Goal: Task Accomplishment & Management: Manage account settings

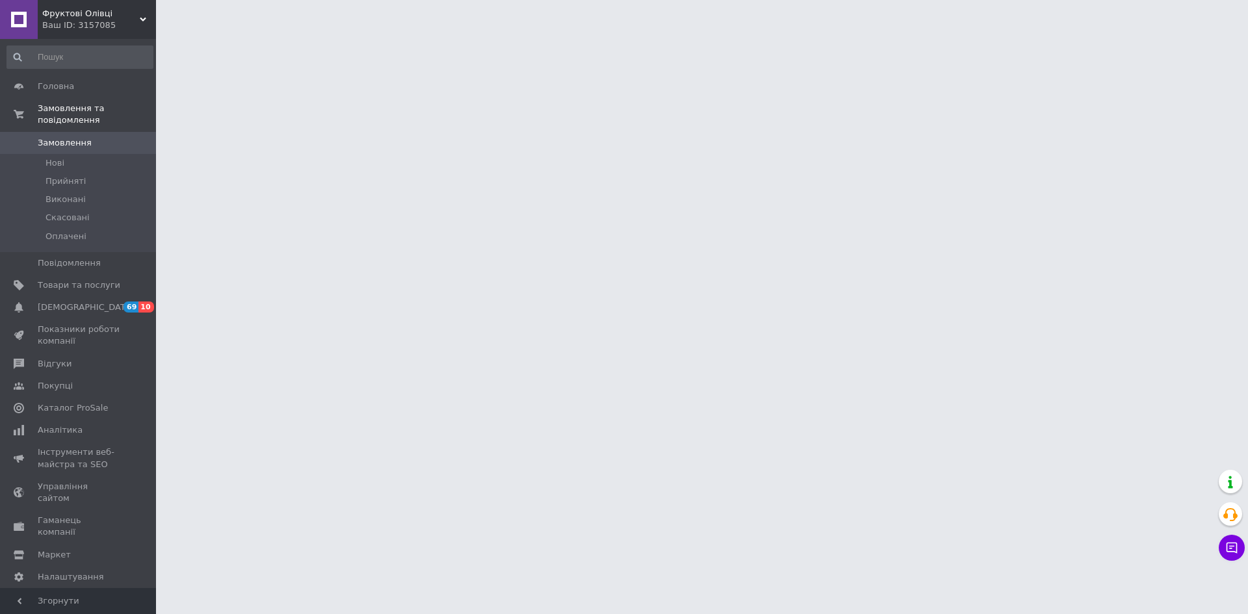
click at [58, 137] on span "Замовлення" at bounding box center [65, 143] width 54 height 12
click at [70, 176] on span "Прийняті" at bounding box center [66, 182] width 40 height 12
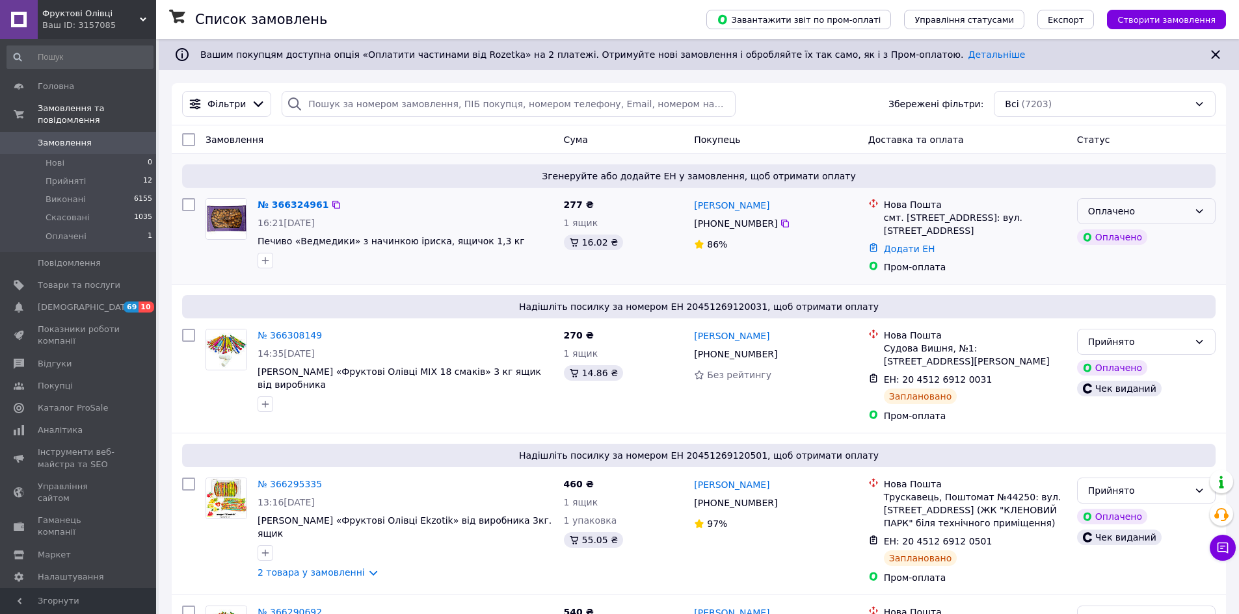
click at [1200, 211] on icon at bounding box center [1199, 211] width 10 height 10
click at [1183, 242] on li "Прийнято" at bounding box center [1145, 239] width 137 height 23
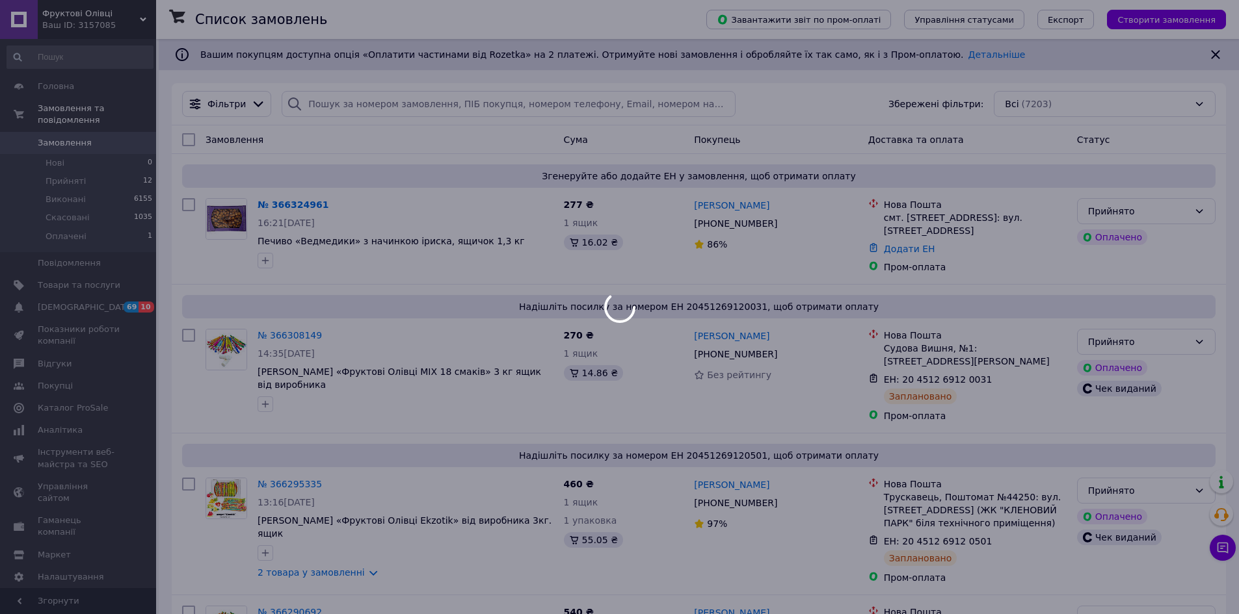
drag, startPoint x: 290, startPoint y: 206, endPoint x: 310, endPoint y: 155, distance: 54.3
click at [310, 155] on div at bounding box center [619, 307] width 1239 height 614
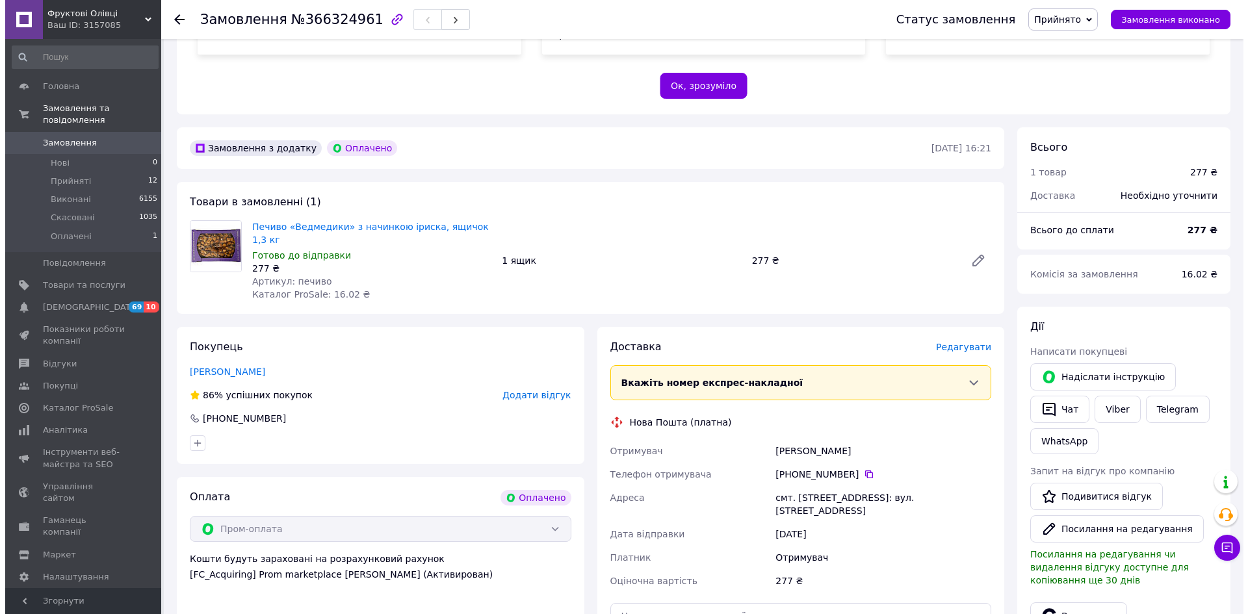
scroll to position [325, 0]
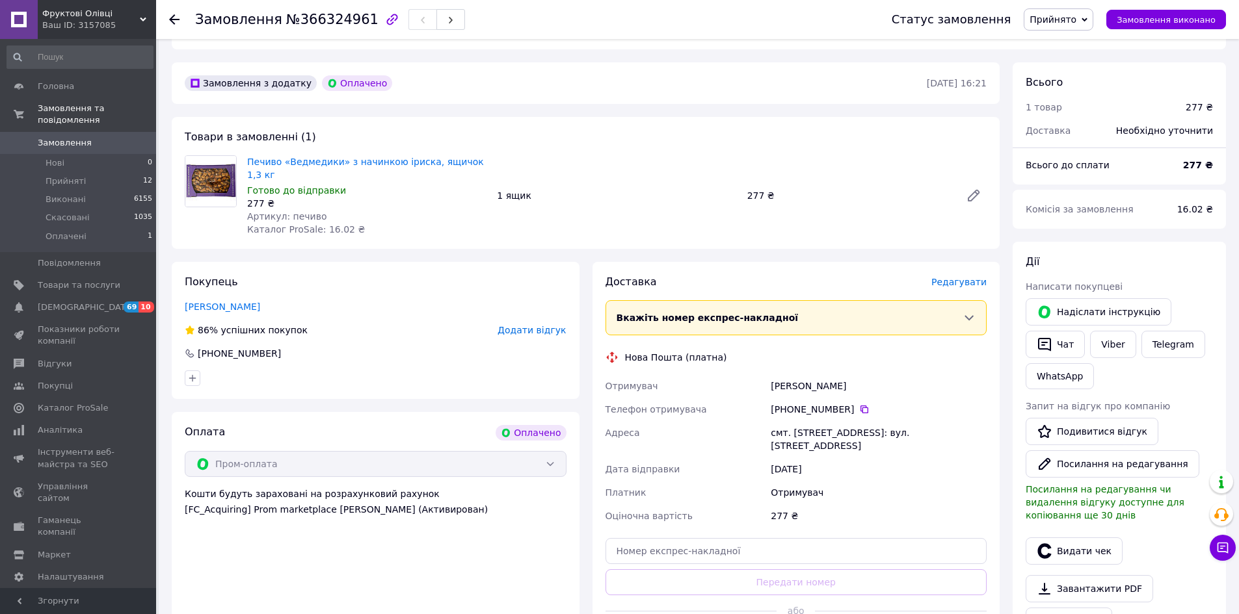
click at [956, 277] on span "Редагувати" at bounding box center [958, 282] width 55 height 10
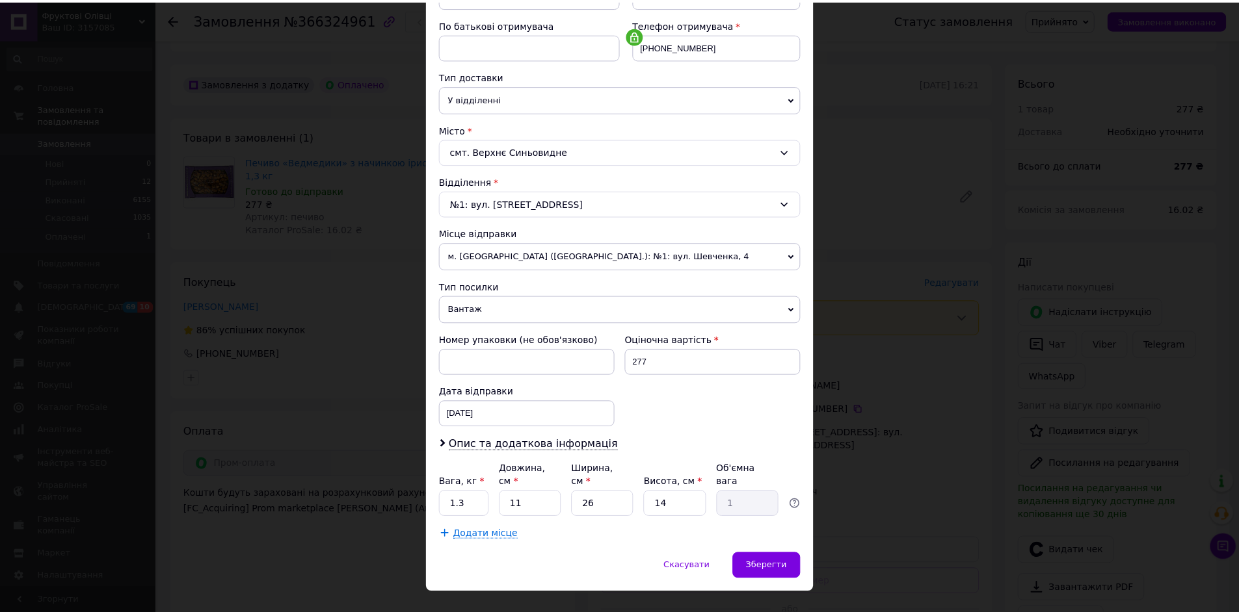
scroll to position [249, 0]
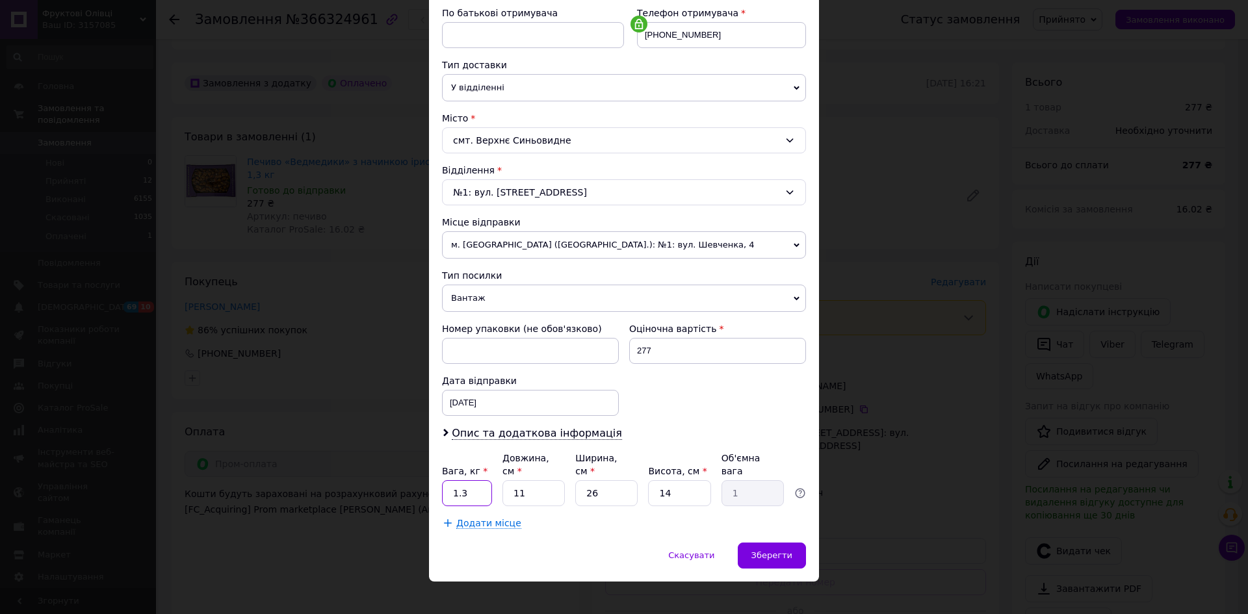
click at [468, 481] on input "1.3" at bounding box center [467, 494] width 50 height 26
type input "1"
type input "2"
click at [535, 483] on input "11" at bounding box center [534, 494] width 62 height 26
type input "1"
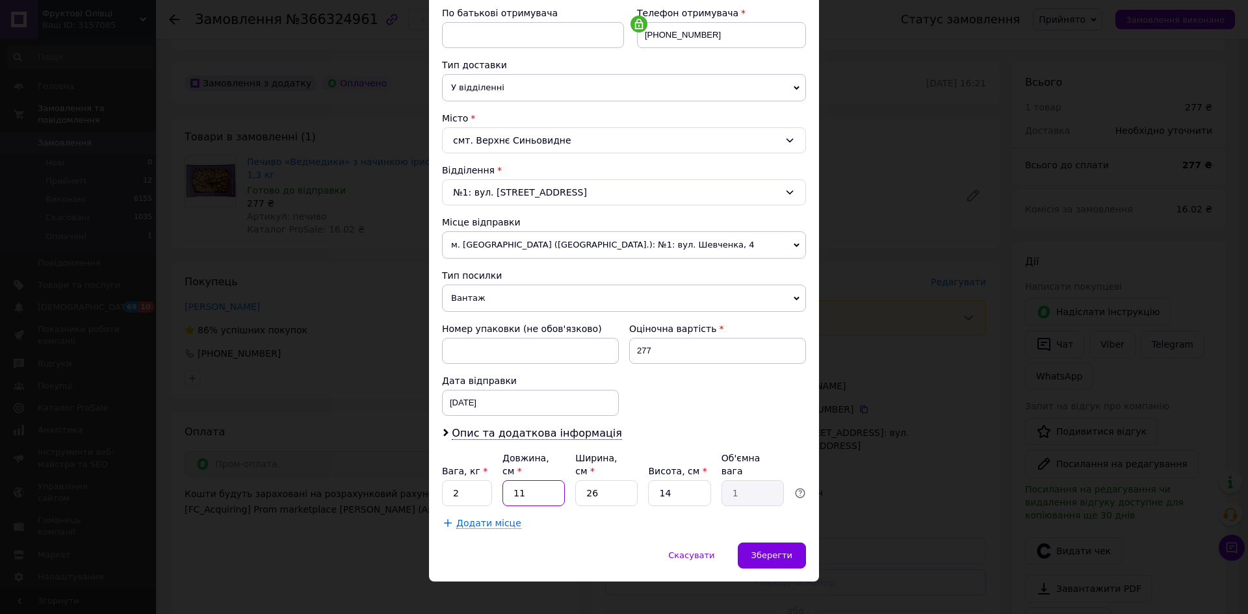
type input "0.1"
type input "3"
type input "0.27"
type input "30"
type input "2.73"
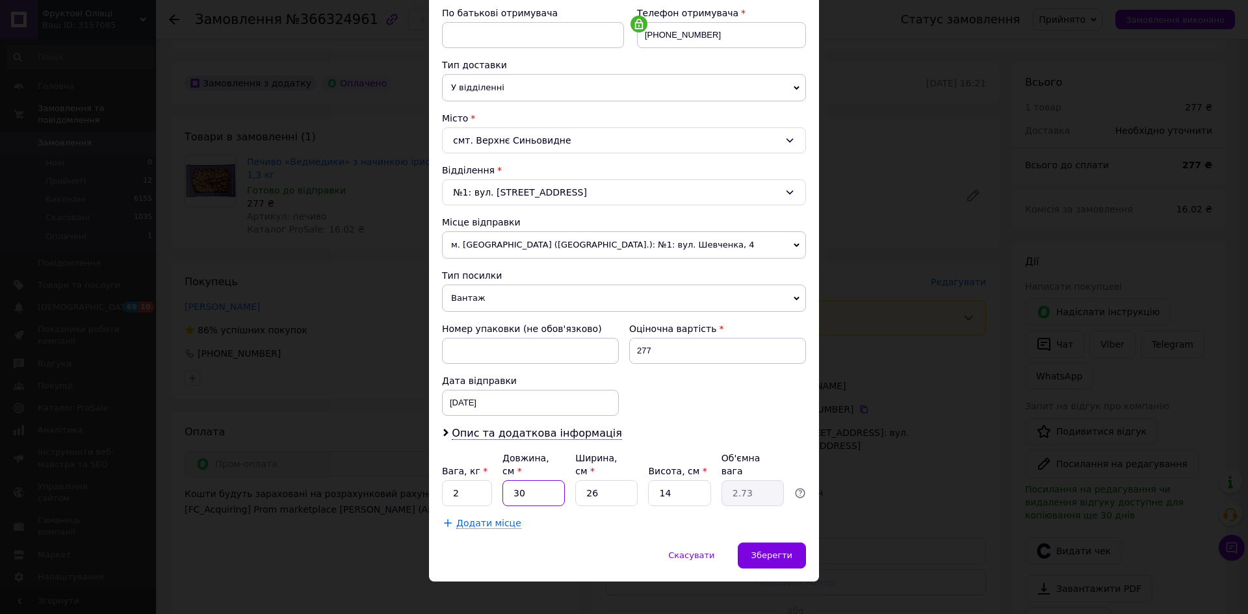
type input "30"
click at [612, 486] on input "26" at bounding box center [606, 494] width 62 height 26
type input "2"
type input "0.21"
type input "20"
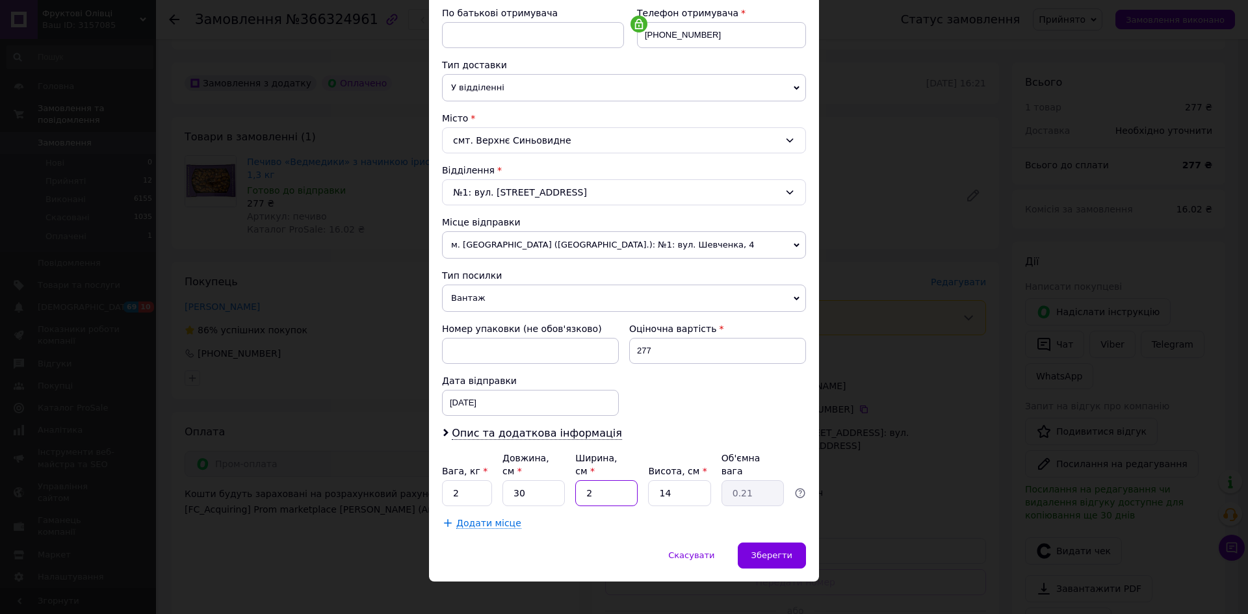
type input "2.1"
type input "20"
click at [678, 481] on input "14" at bounding box center [679, 494] width 62 height 26
type input "143"
type input "21.45"
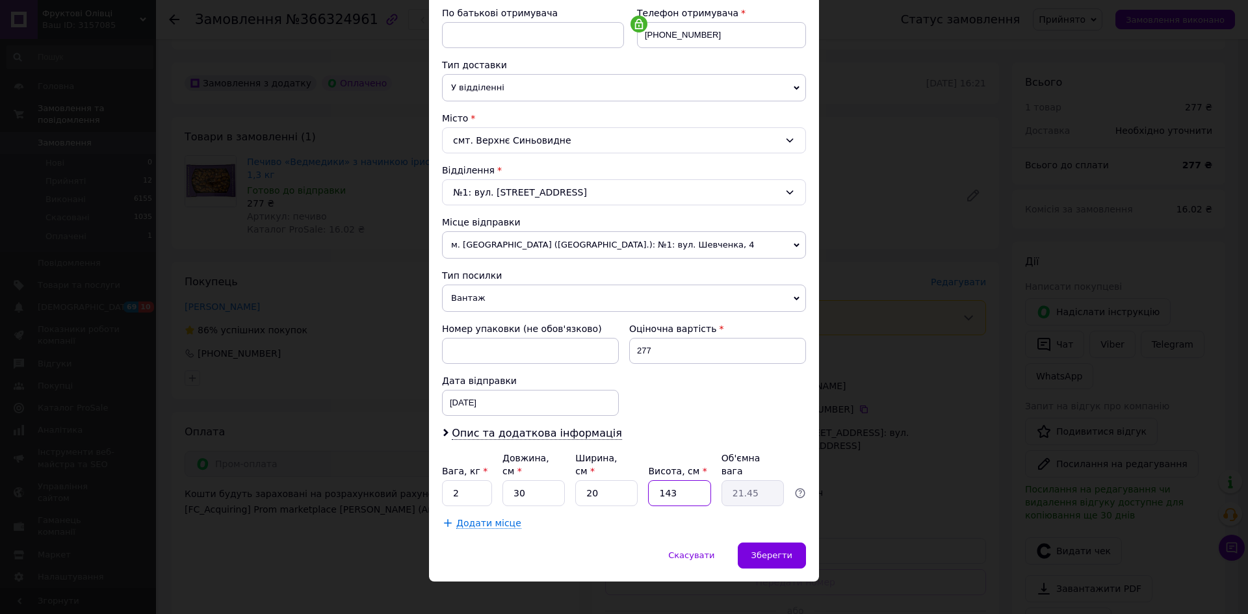
type input "14"
type input "2.1"
type input "1"
type input "0.15"
type input "13"
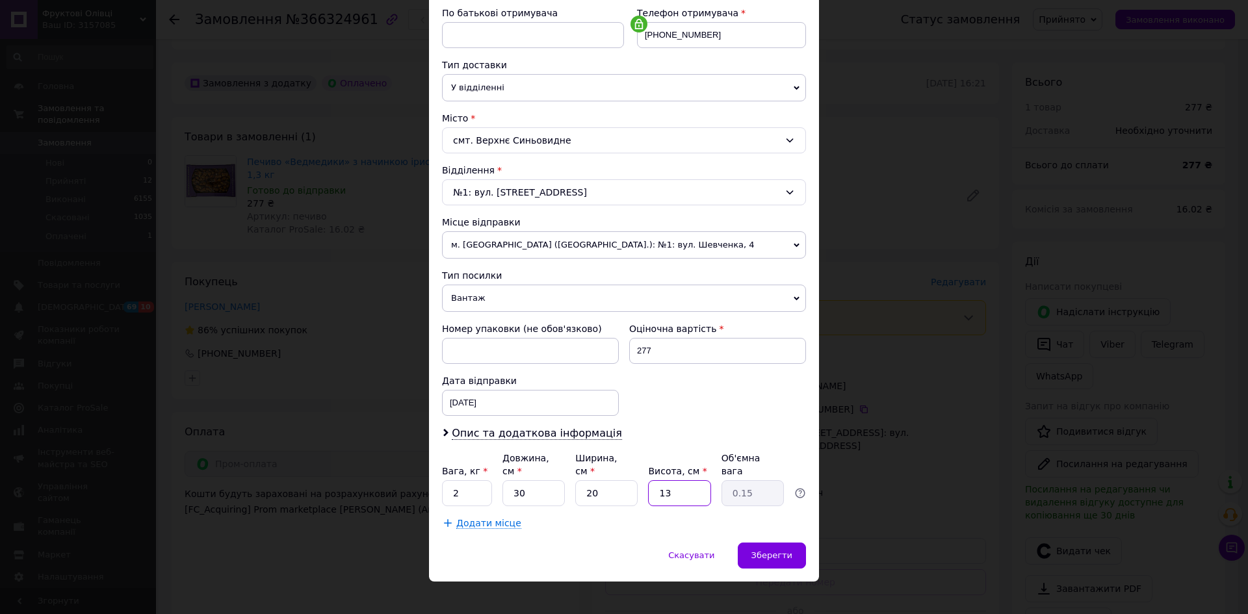
type input "1.95"
type input "13"
click at [766, 551] on span "Зберегти" at bounding box center [772, 556] width 41 height 10
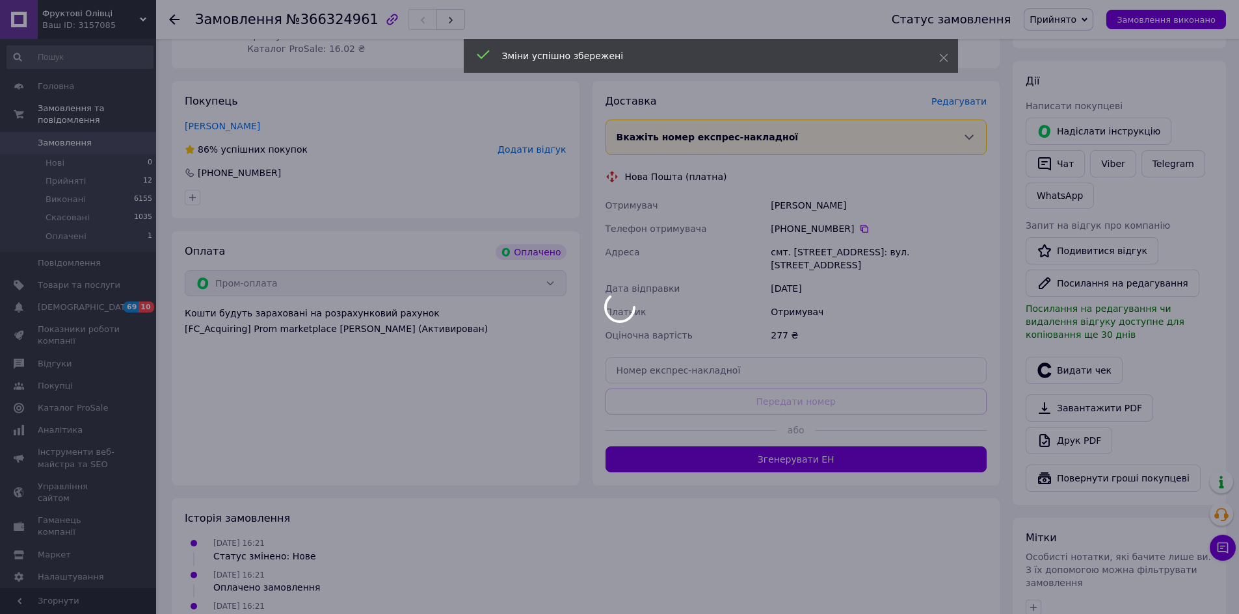
scroll to position [520, 0]
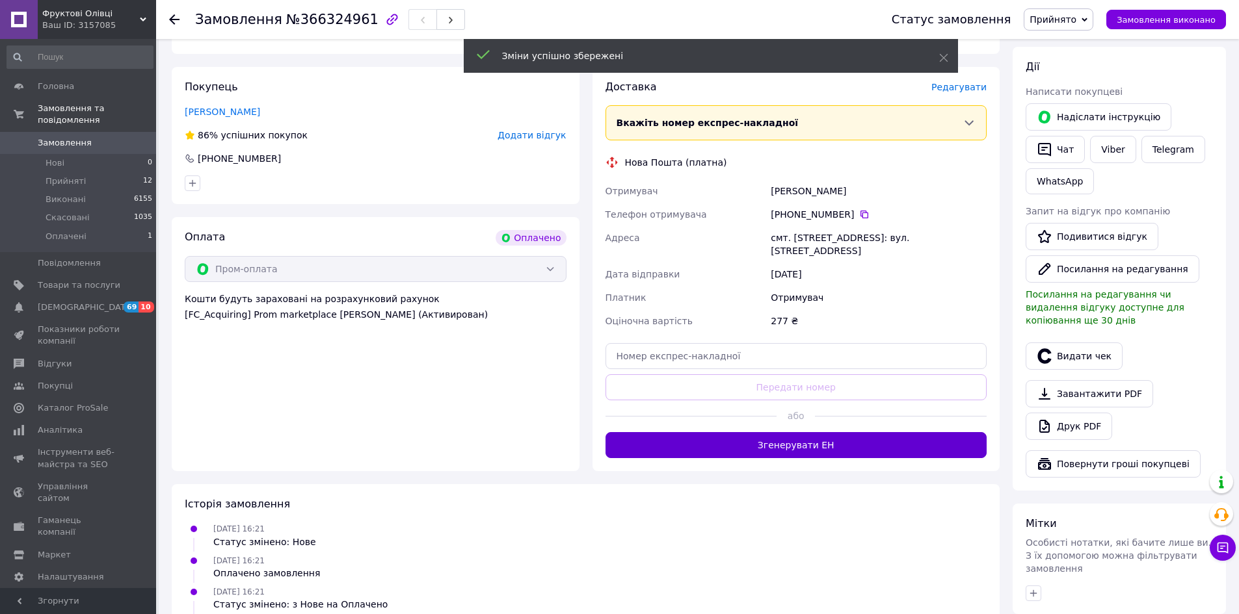
click at [844, 432] on button "Згенерувати ЕН" at bounding box center [796, 445] width 382 height 26
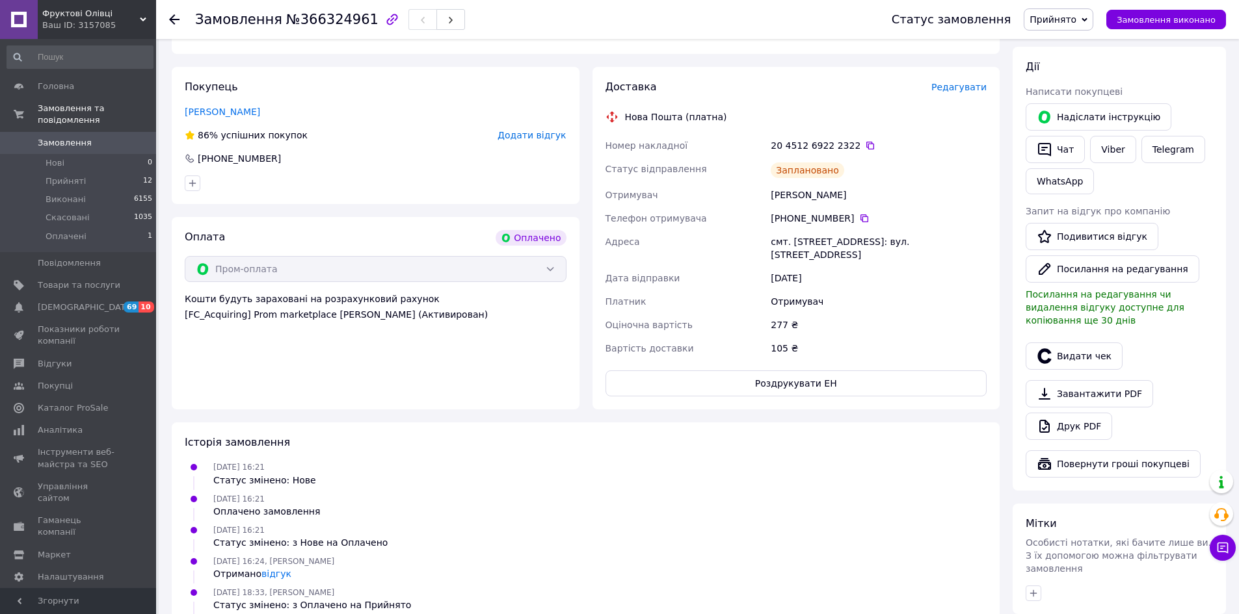
click at [1074, 343] on button "Видати чек" at bounding box center [1073, 356] width 97 height 27
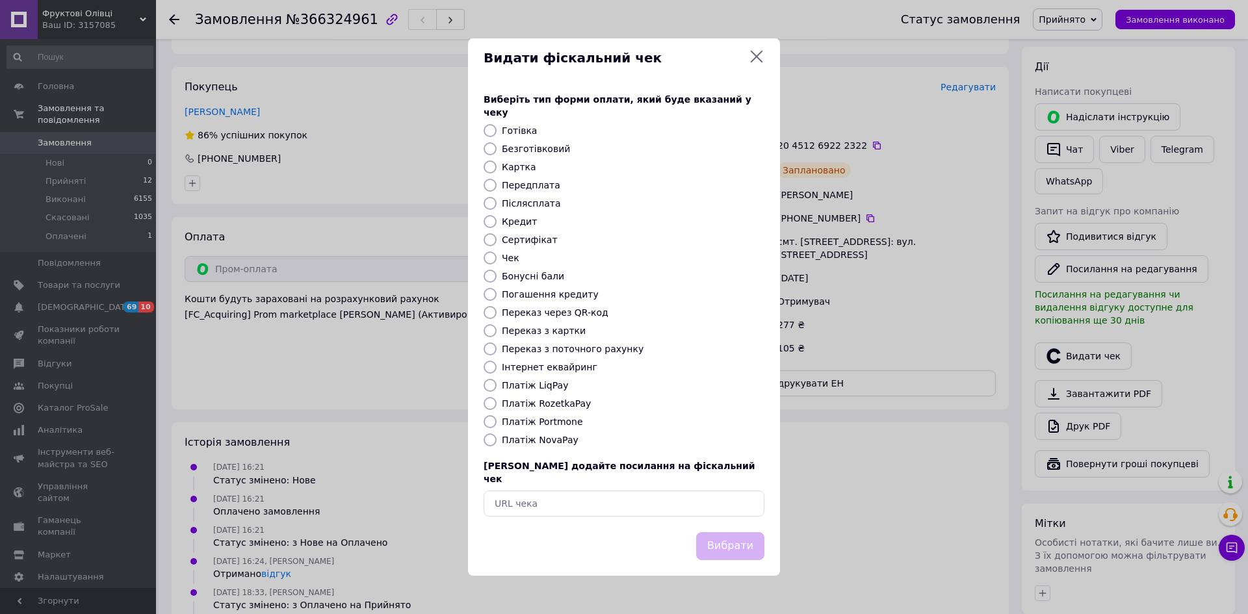
click at [490, 149] on input "Безготівковий" at bounding box center [490, 148] width 13 height 13
radio input "true"
click at [750, 535] on button "Вибрати" at bounding box center [730, 547] width 68 height 28
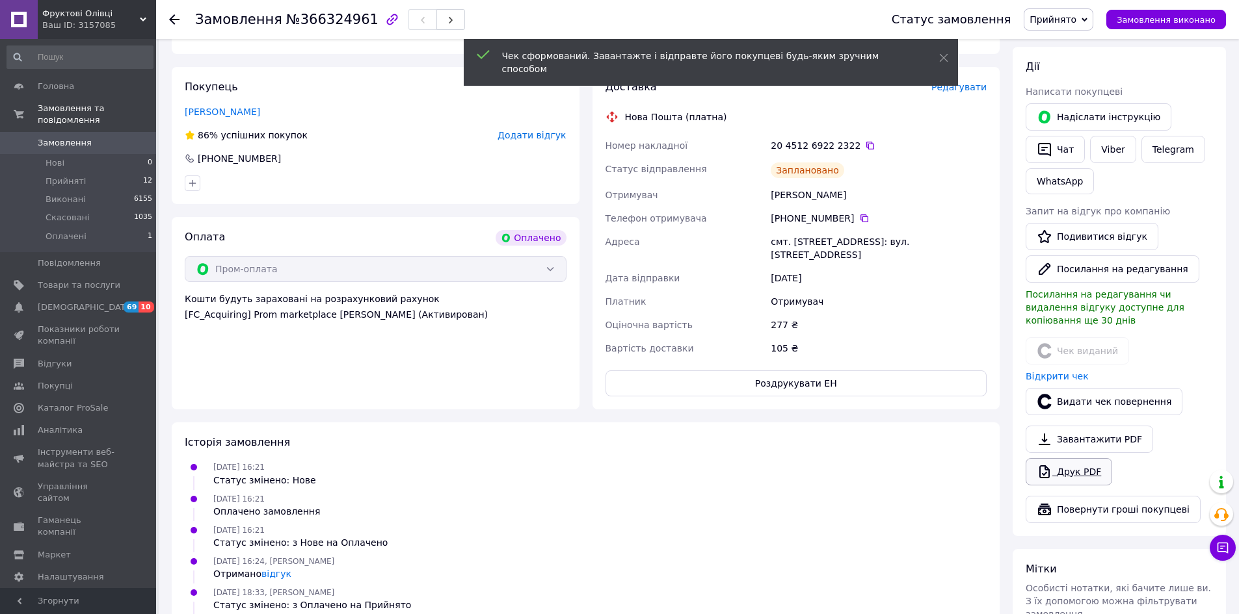
click at [1067, 458] on link "Друк PDF" at bounding box center [1068, 471] width 86 height 27
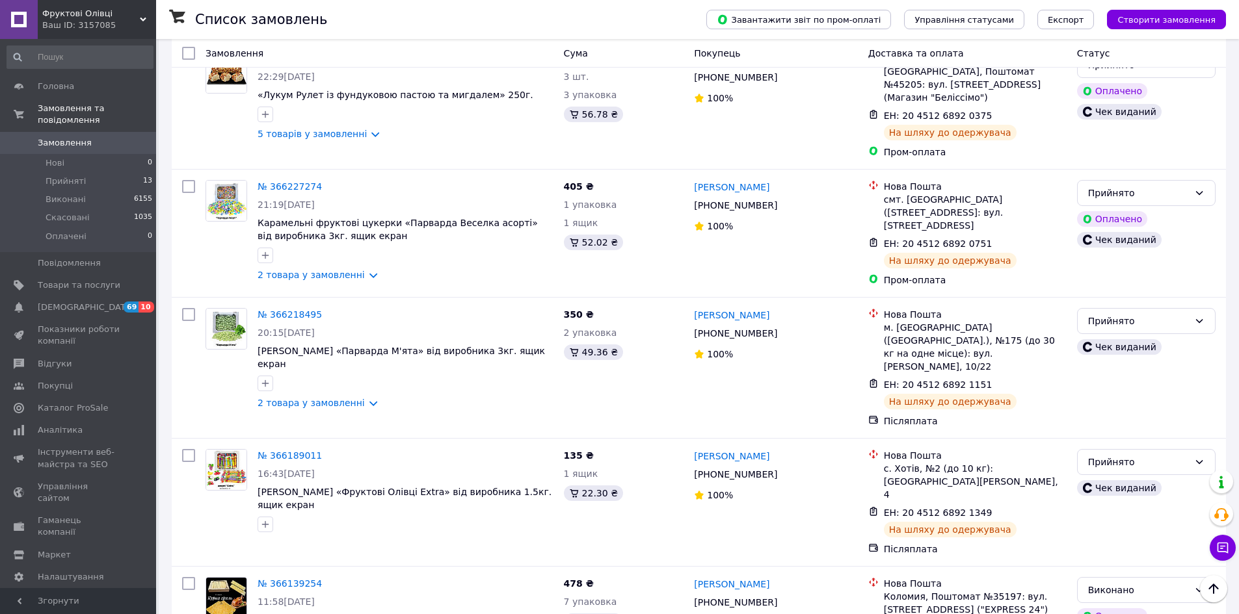
scroll to position [1170, 0]
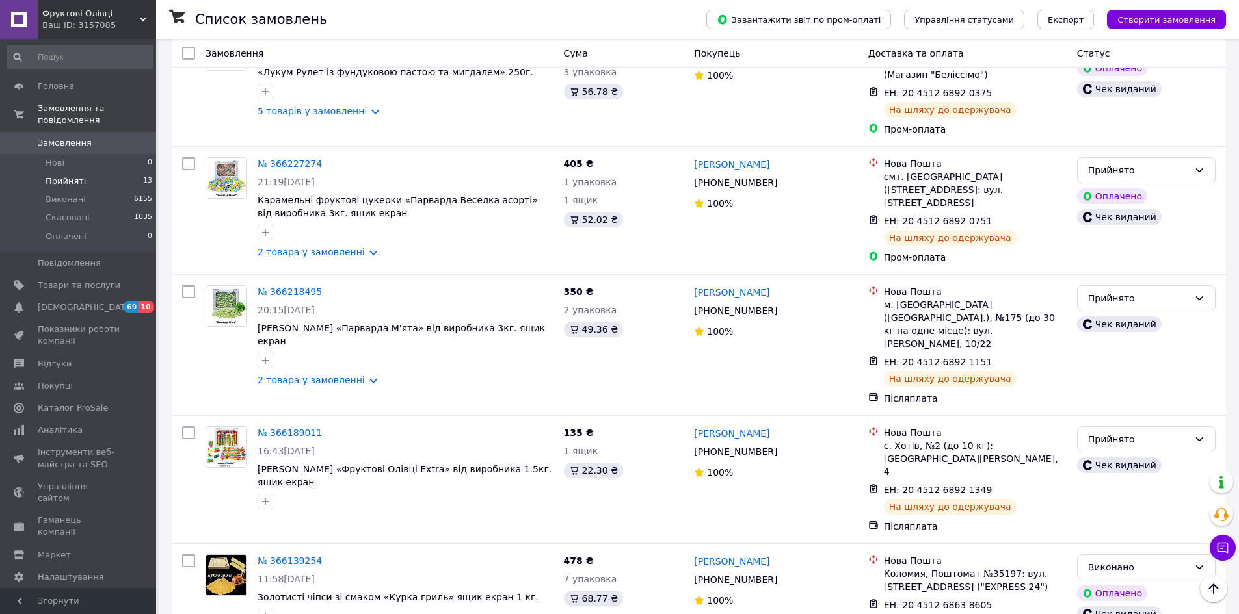
click at [119, 172] on li "Прийняті 13" at bounding box center [80, 181] width 160 height 18
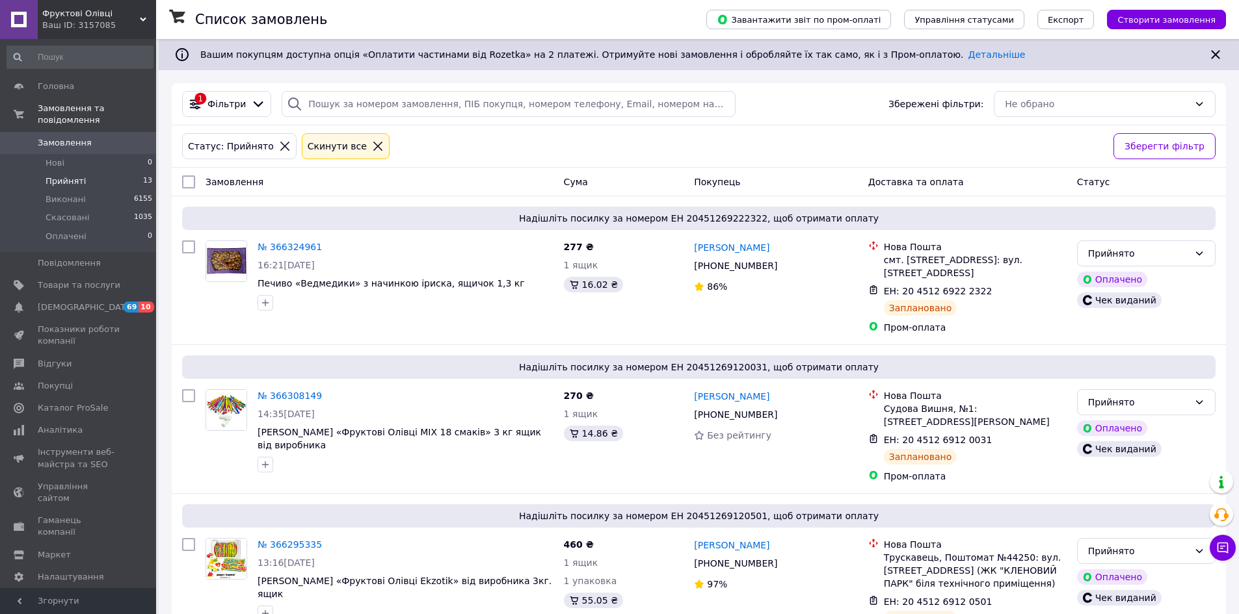
click at [107, 172] on li "Прийняті 13" at bounding box center [80, 181] width 160 height 18
click at [98, 137] on span "Замовлення" at bounding box center [79, 143] width 83 height 12
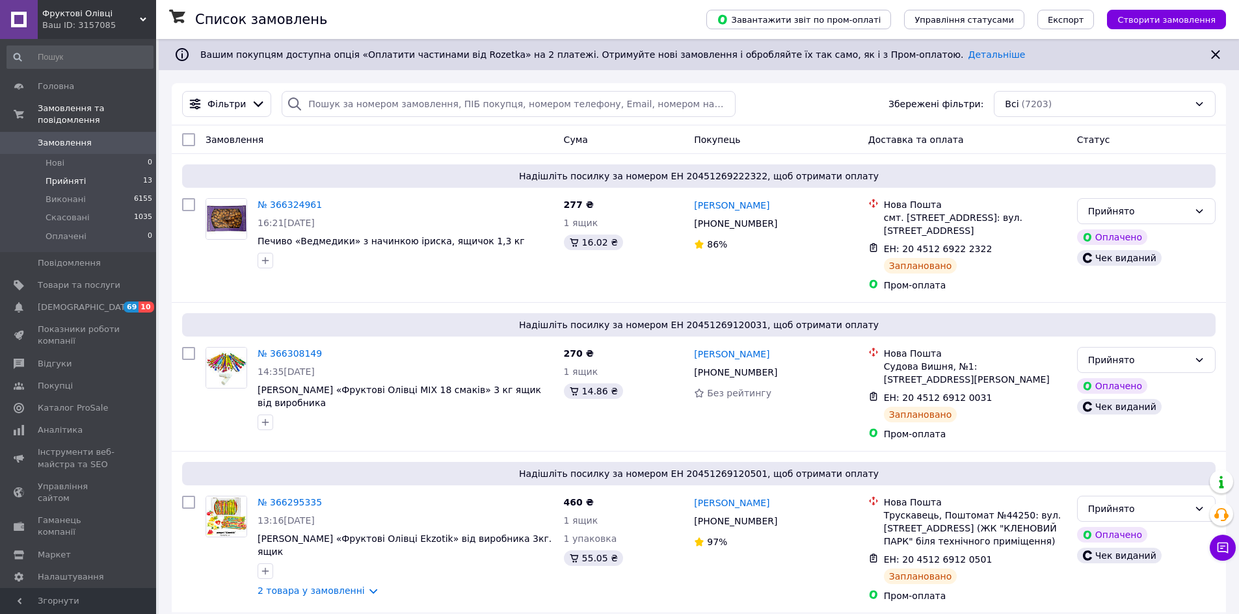
click at [106, 172] on li "Прийняті 13" at bounding box center [80, 181] width 160 height 18
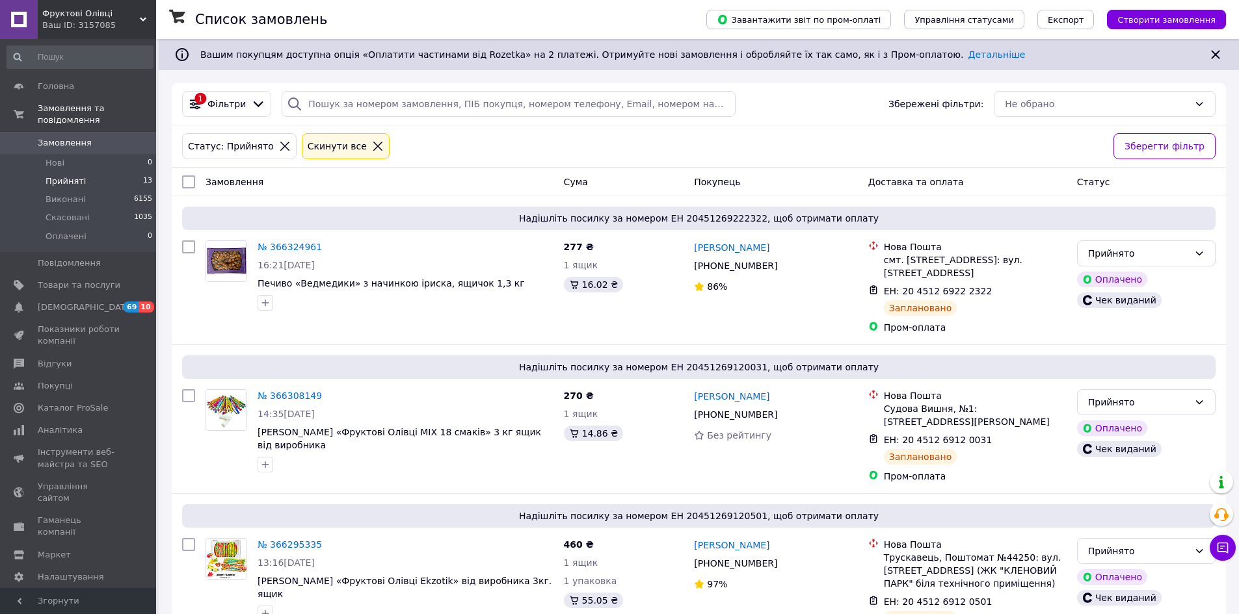
click at [104, 137] on span "Замовлення" at bounding box center [79, 143] width 83 height 12
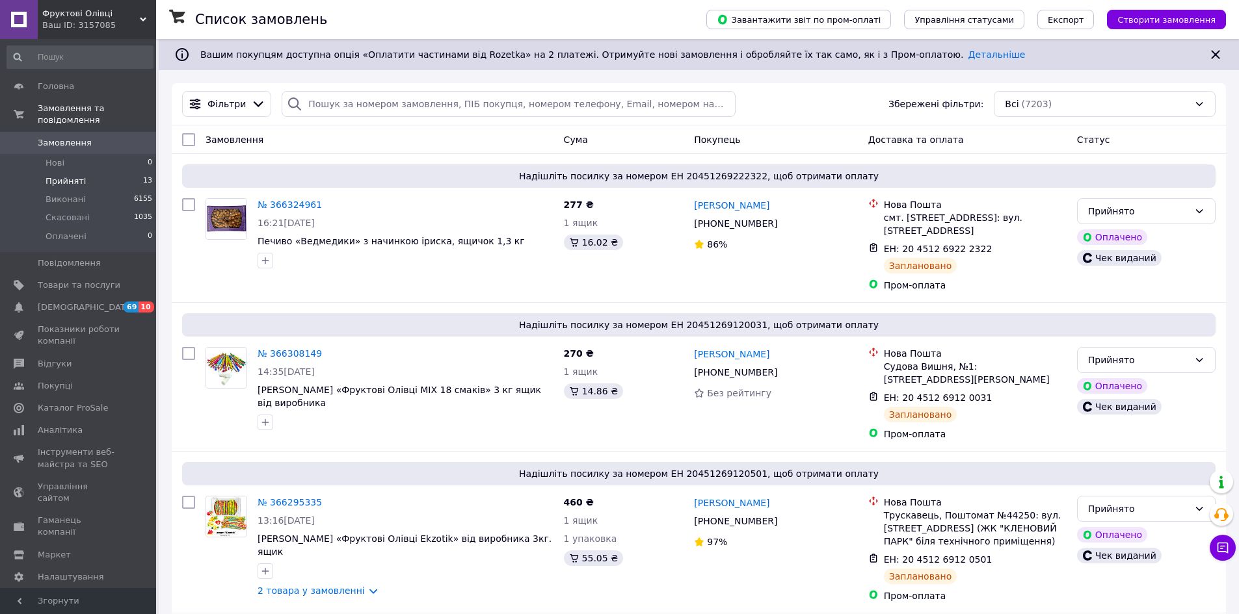
click at [64, 176] on span "Прийняті" at bounding box center [66, 182] width 40 height 12
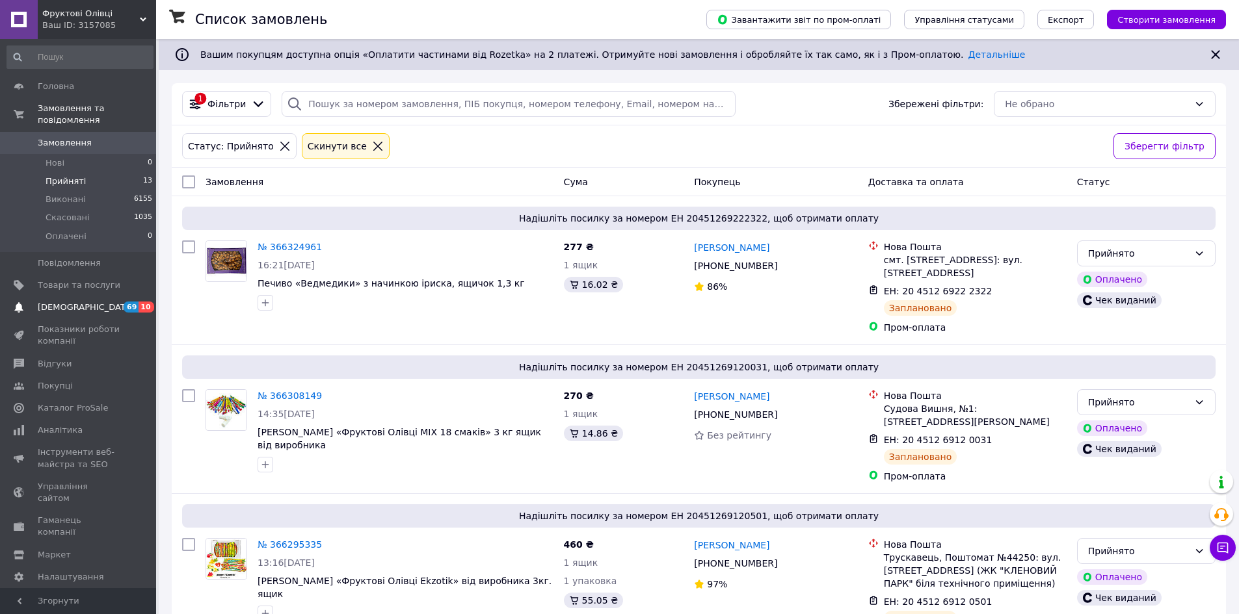
click at [73, 302] on span "[DEMOGRAPHIC_DATA]" at bounding box center [86, 308] width 96 height 12
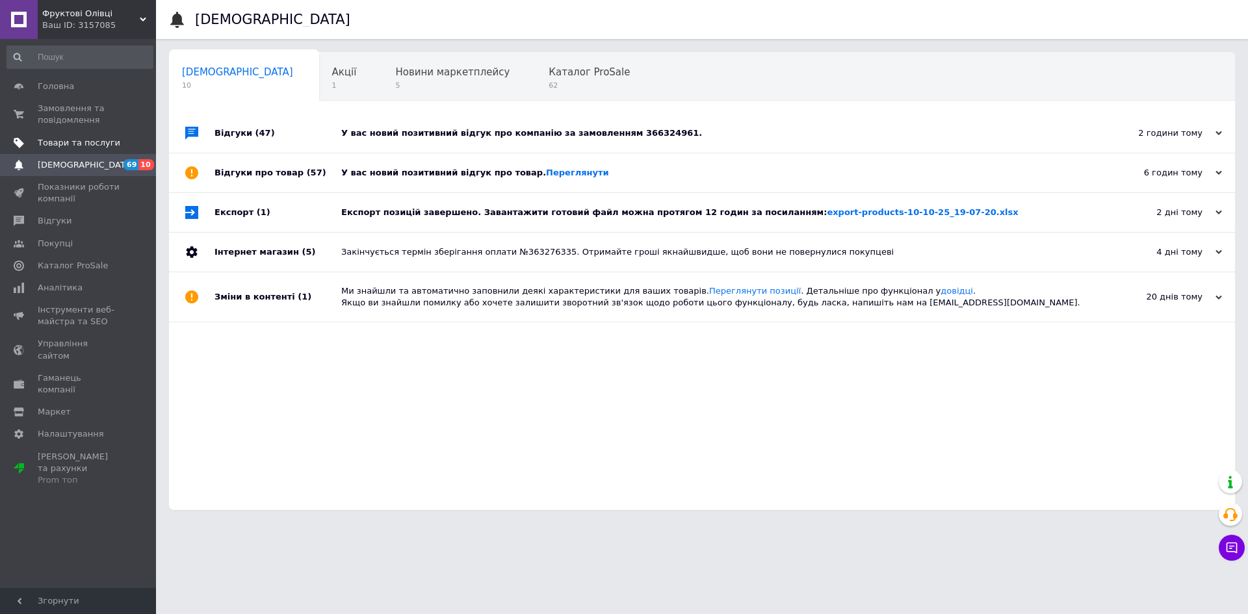
click at [76, 144] on span "Товари та послуги" at bounding box center [79, 143] width 83 height 12
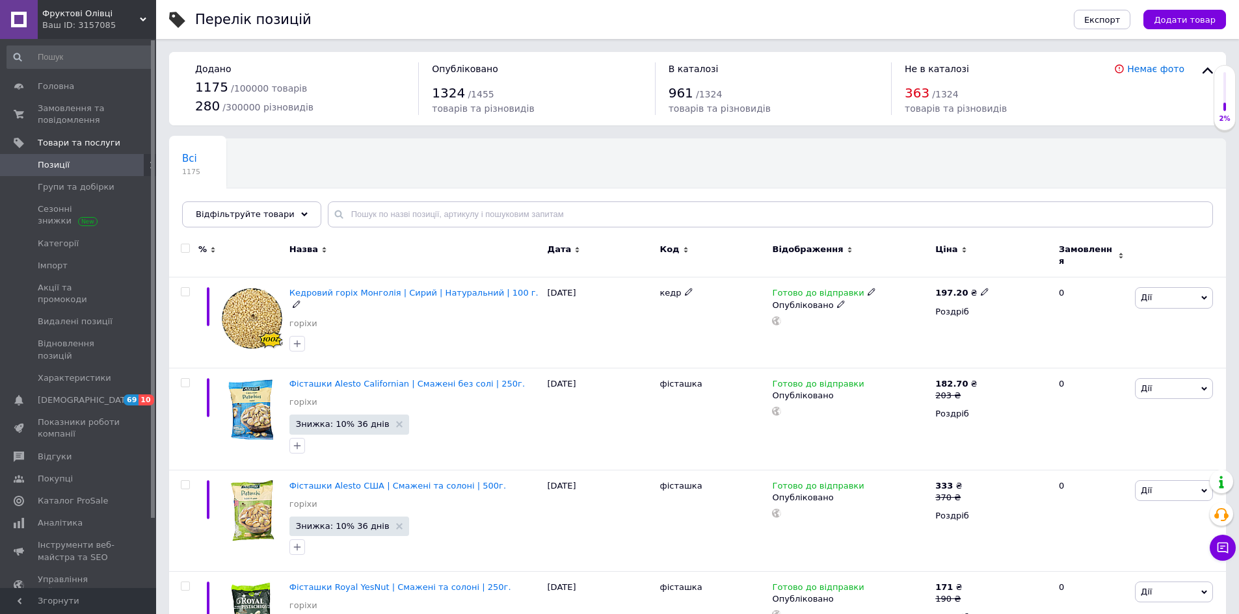
scroll to position [325, 0]
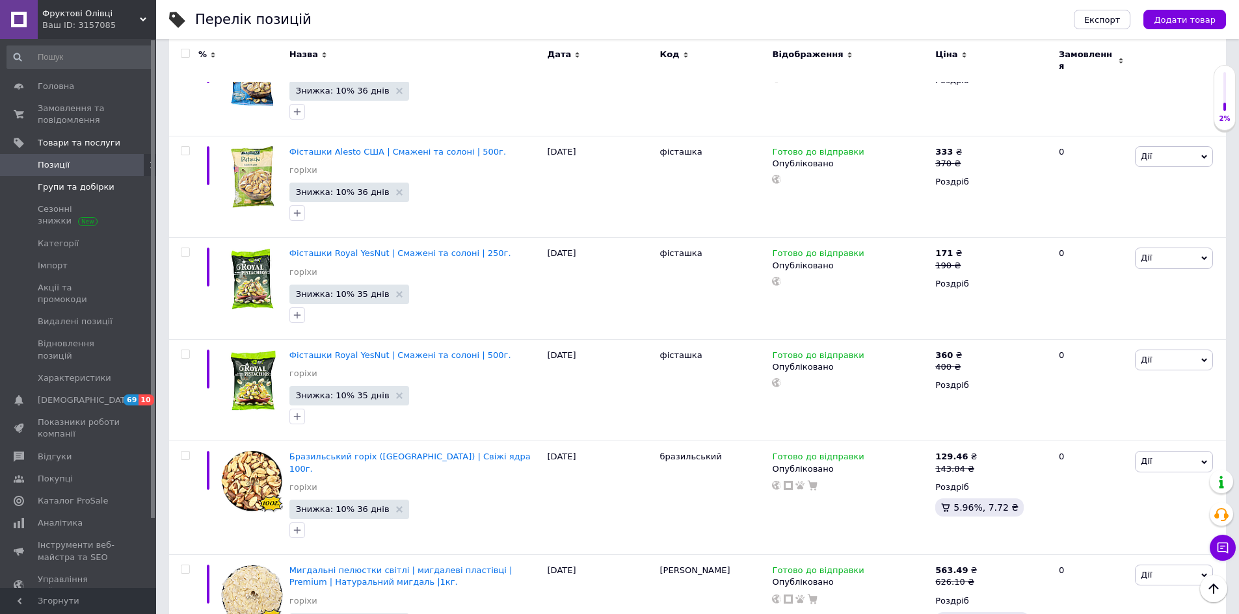
click at [94, 194] on link "Групи та добірки" at bounding box center [80, 187] width 160 height 22
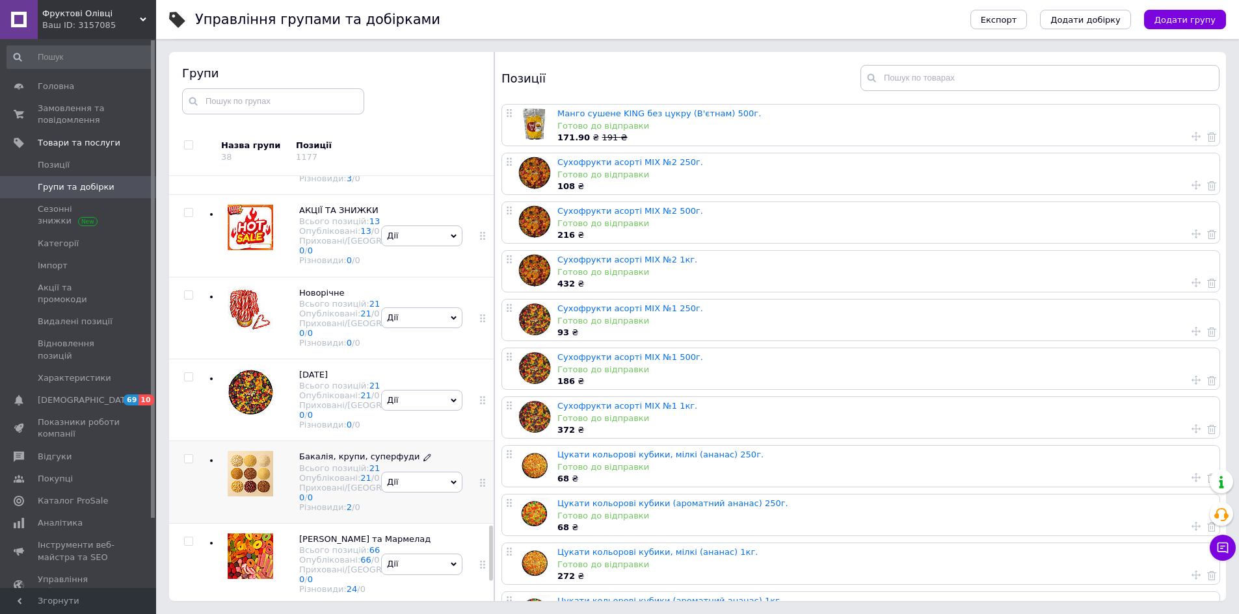
scroll to position [2853, 0]
click at [480, 397] on use at bounding box center [482, 401] width 5 height 8
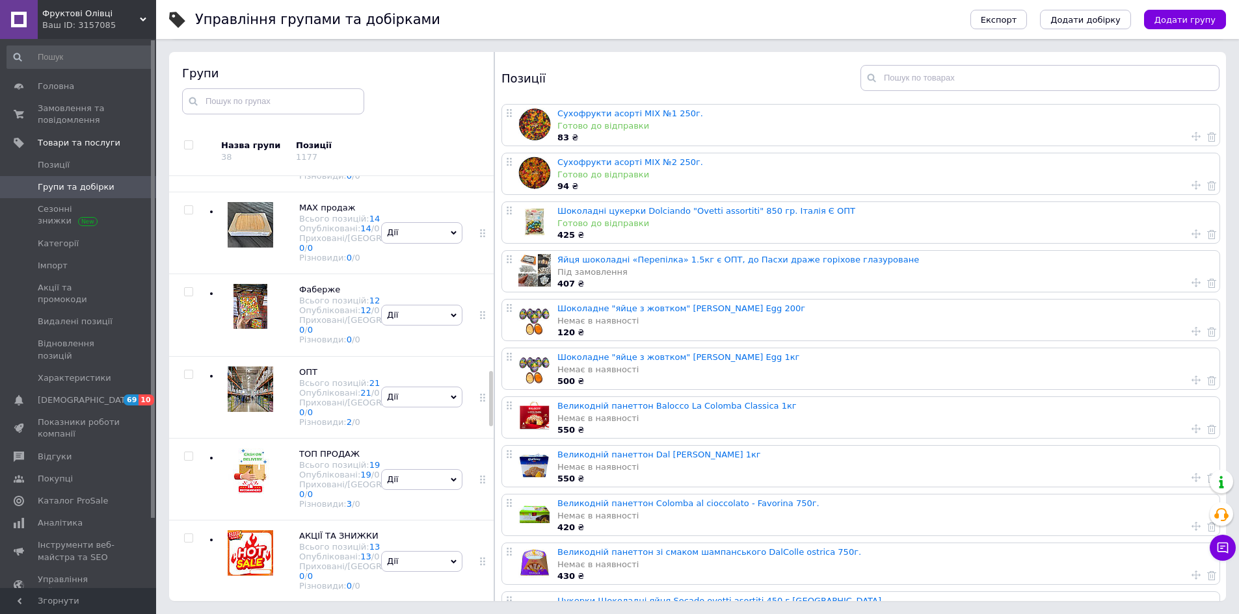
scroll to position [1552, 0]
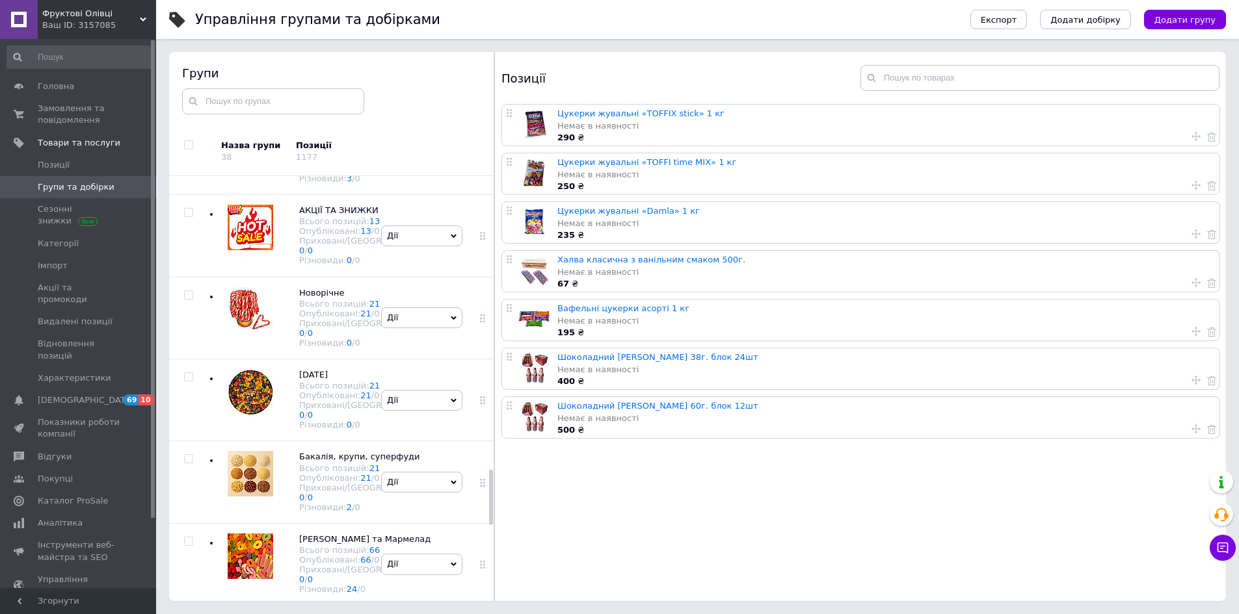
scroll to position [2332, 0]
checkbox input "true"
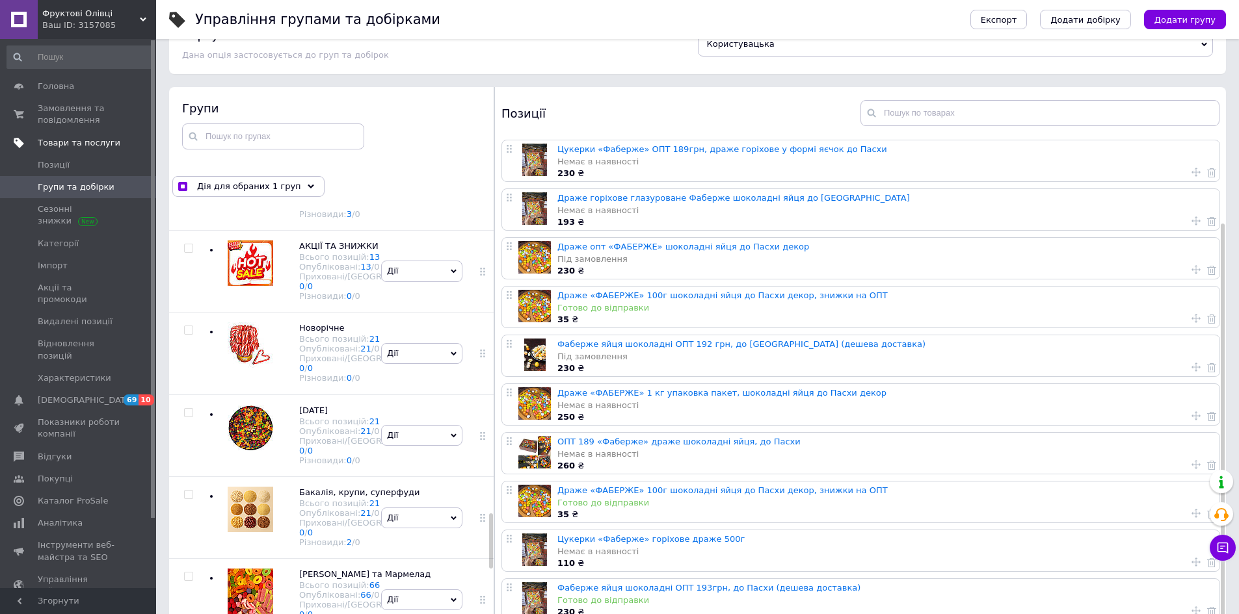
scroll to position [8, 0]
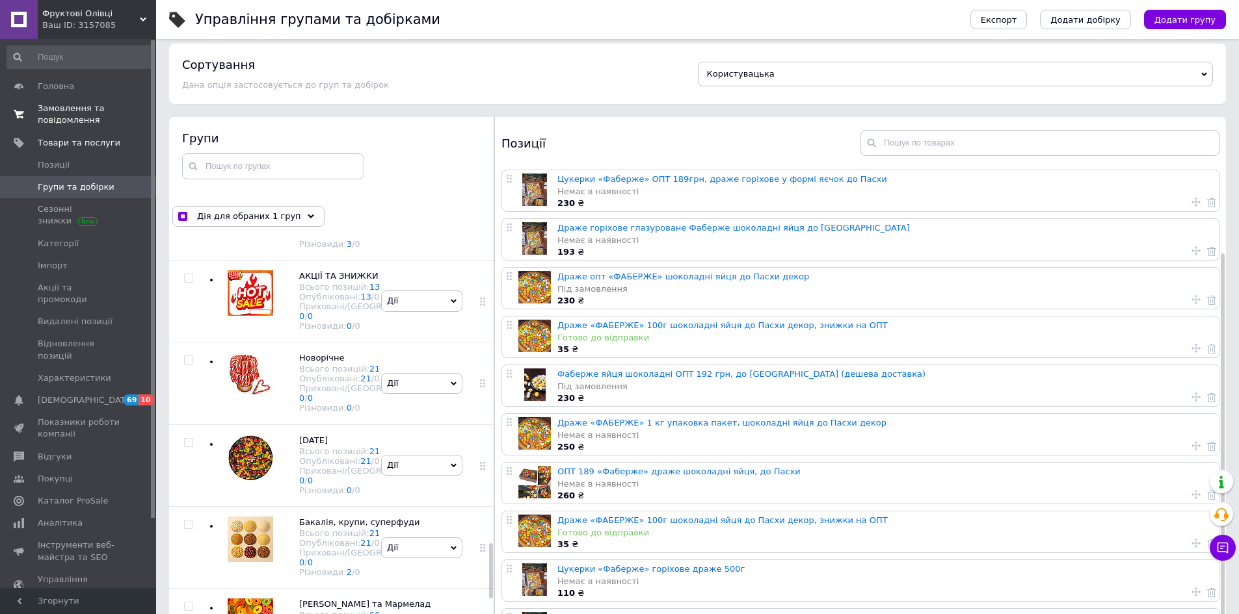
click at [98, 111] on span "Замовлення та повідомлення" at bounding box center [79, 114] width 83 height 23
